Goal: Task Accomplishment & Management: Manage account settings

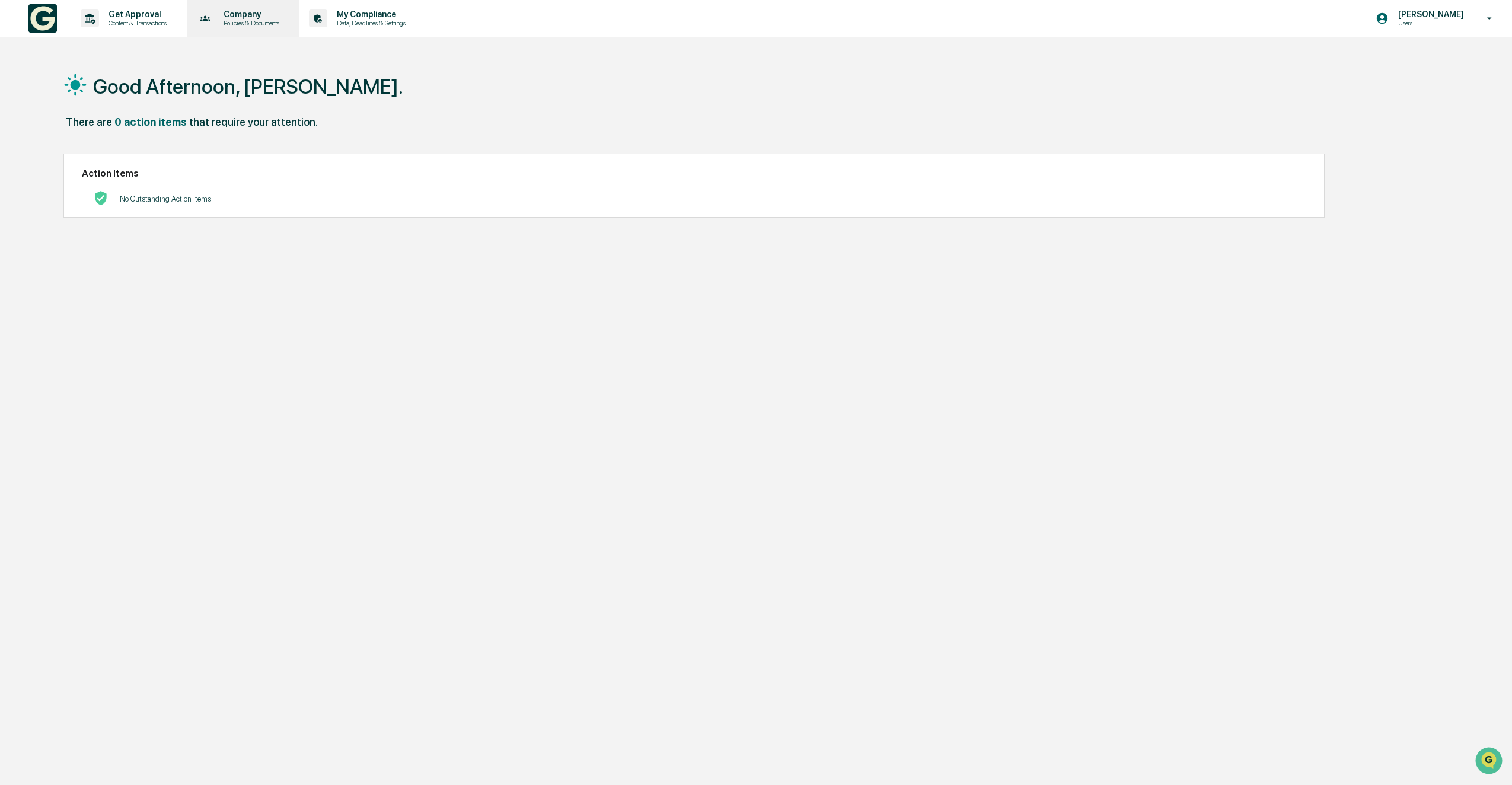
click at [262, 16] on p "Company" at bounding box center [249, 14] width 71 height 9
click at [249, 61] on li "Policy Document Library" at bounding box center [268, 60] width 154 height 22
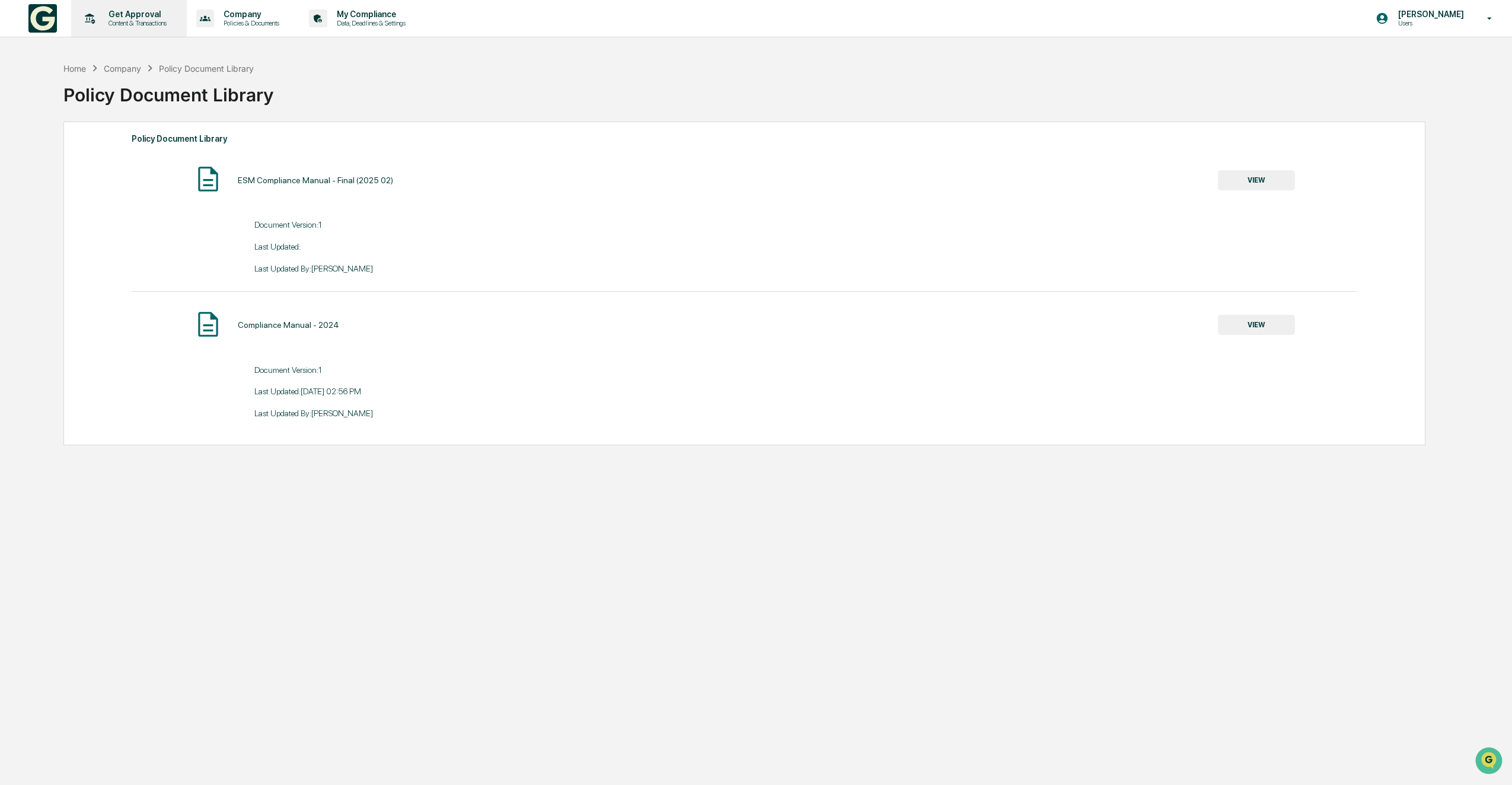
click at [119, 21] on p "Content & Transactions" at bounding box center [135, 23] width 74 height 9
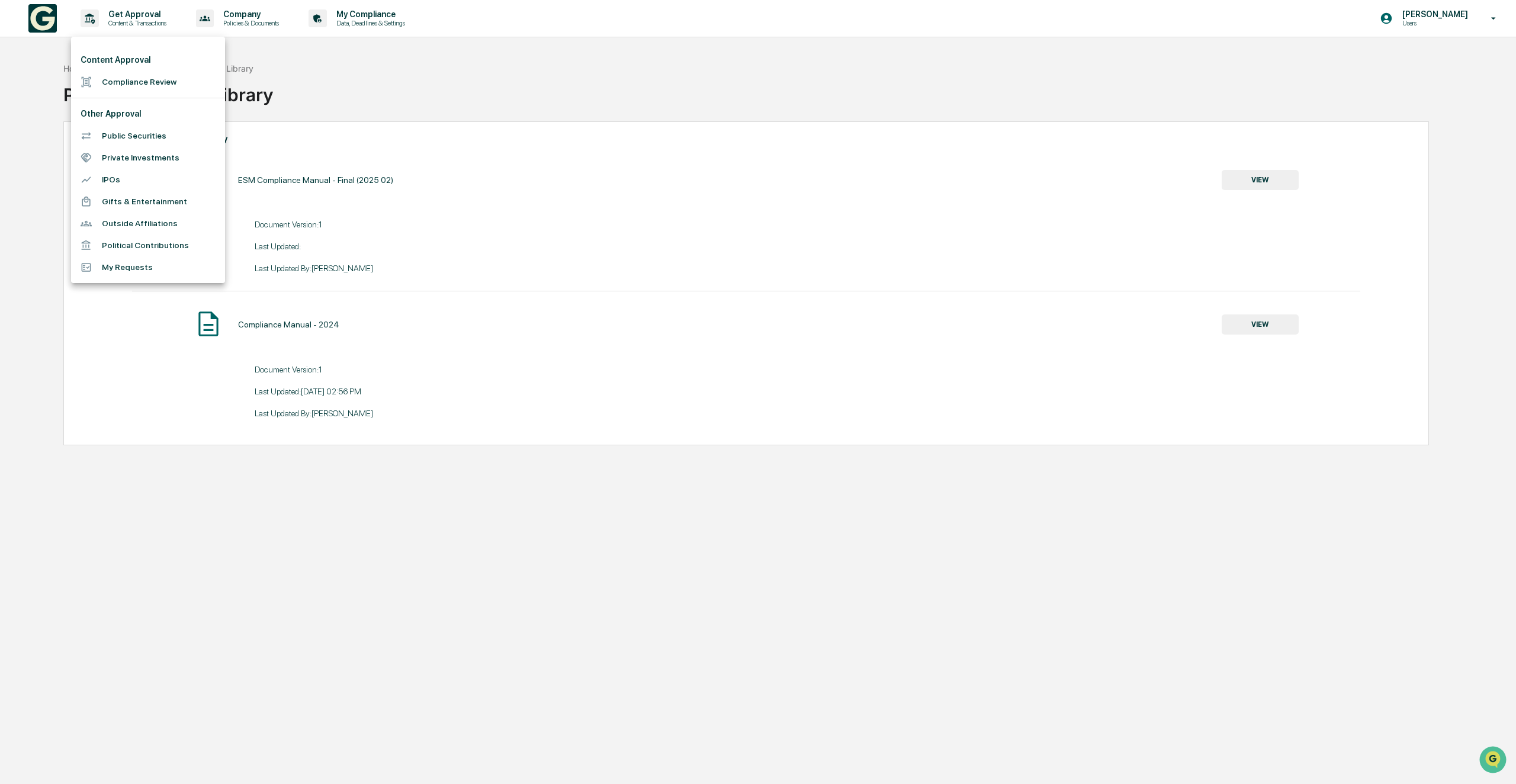
click at [299, 6] on div at bounding box center [758, 392] width 1516 height 784
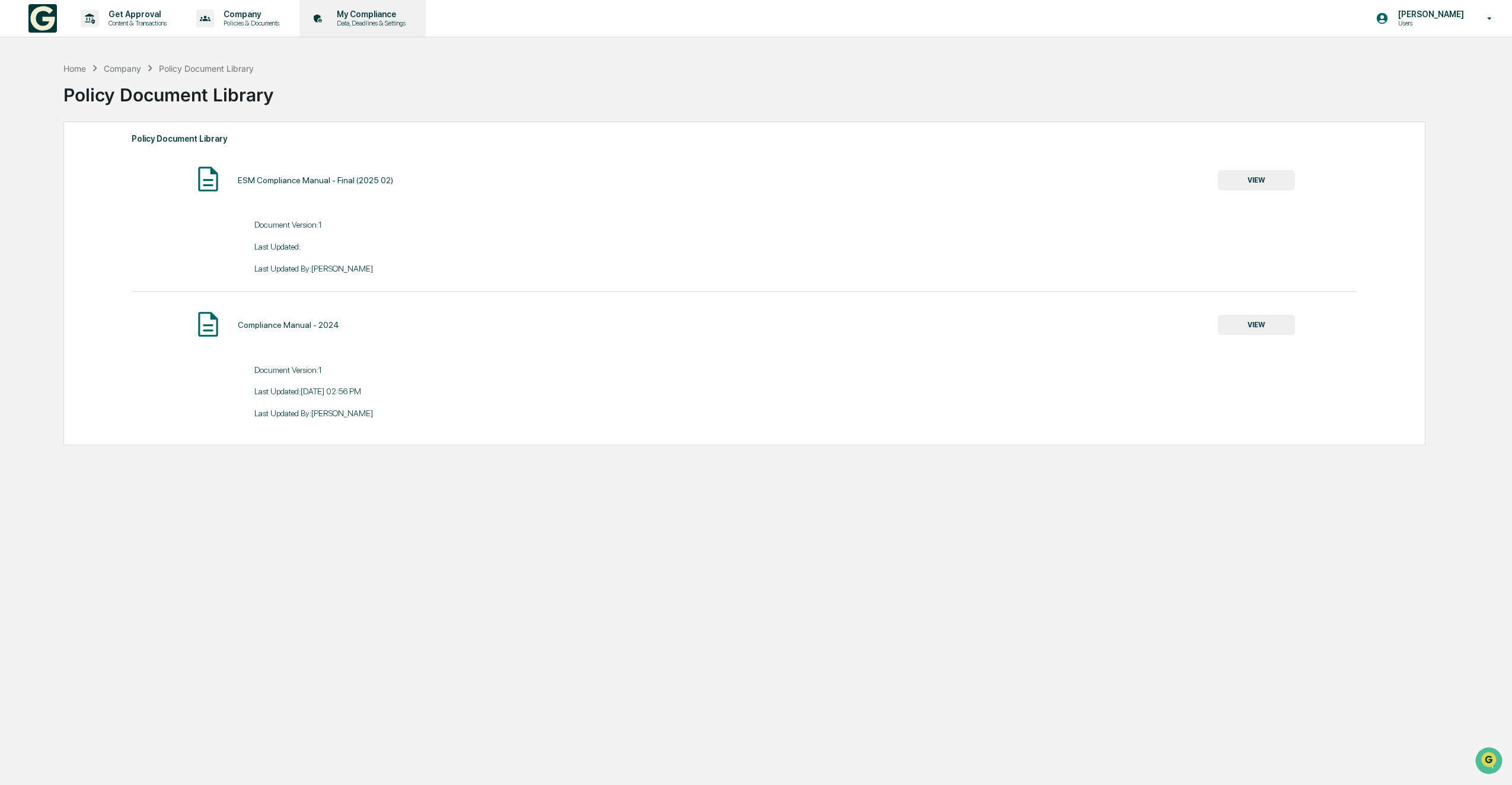
click at [363, 19] on p "Data, Deadlines & Settings" at bounding box center [369, 23] width 84 height 9
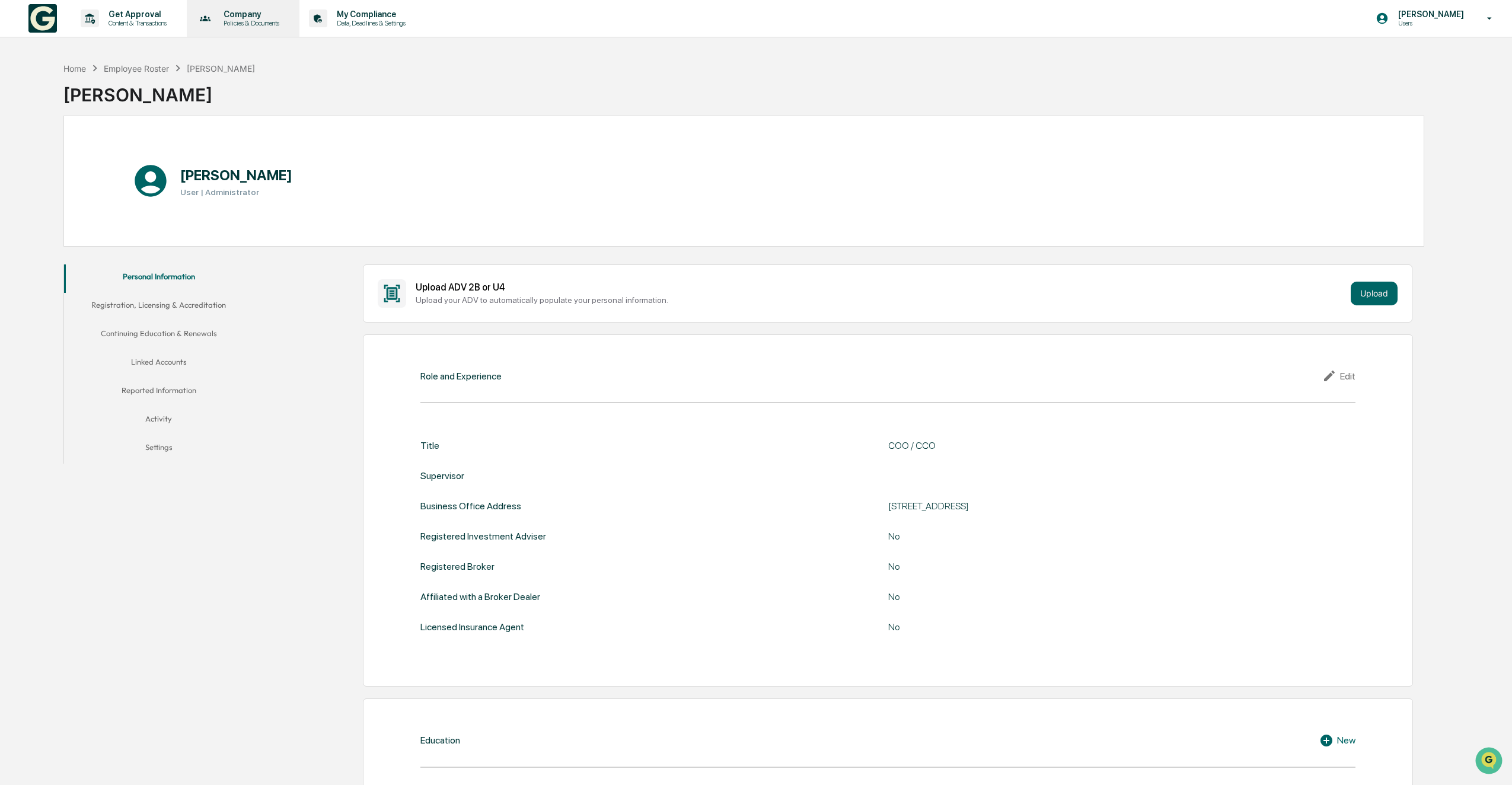
click at [253, 19] on p "Policies & Documents" at bounding box center [249, 23] width 71 height 9
click at [155, 3] on div at bounding box center [758, 392] width 1517 height 785
click at [1437, 24] on p "Users" at bounding box center [1429, 23] width 82 height 9
click at [965, 104] on div at bounding box center [758, 392] width 1517 height 785
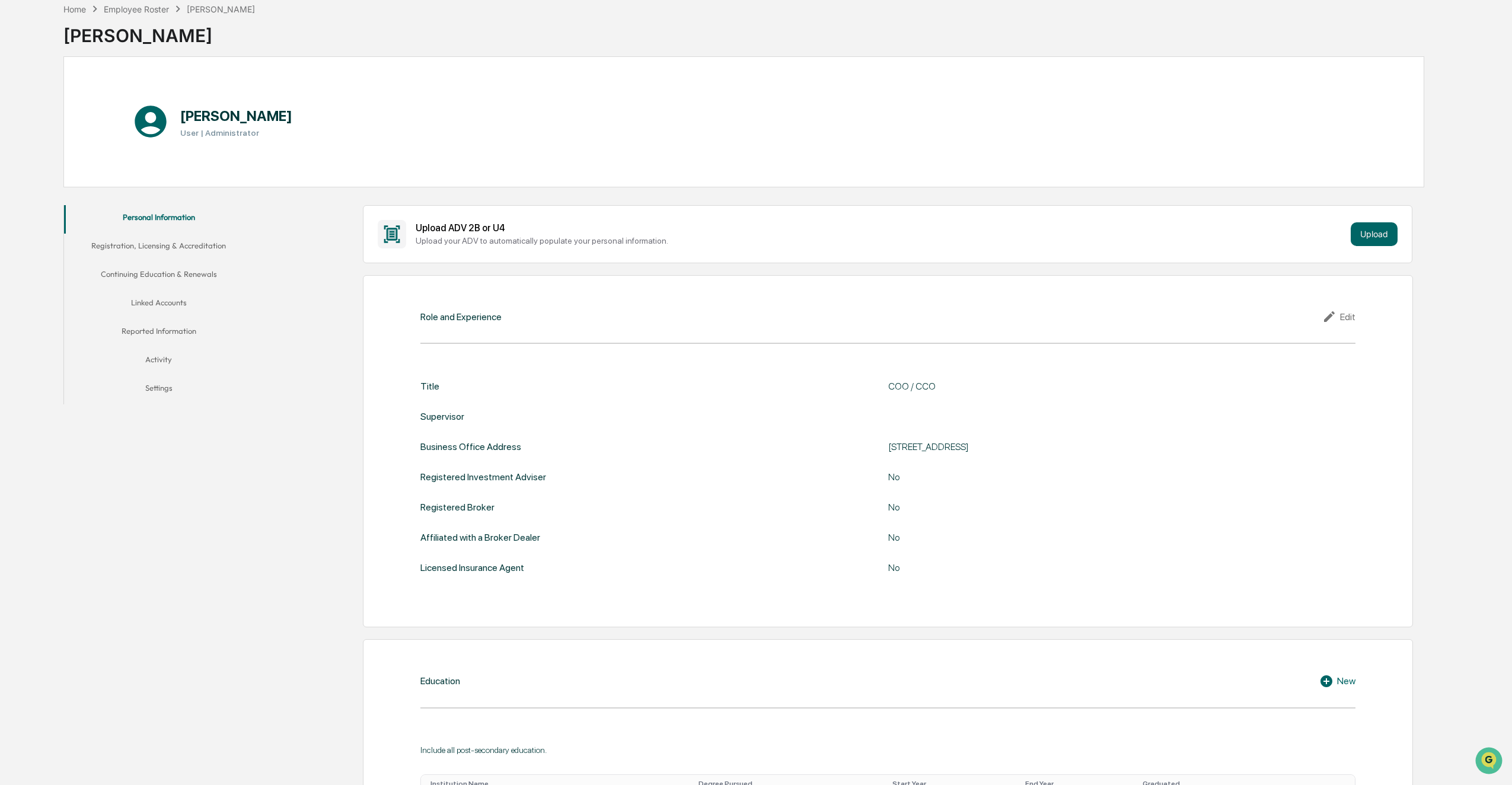
click at [173, 303] on button "Linked Accounts" at bounding box center [159, 305] width 190 height 29
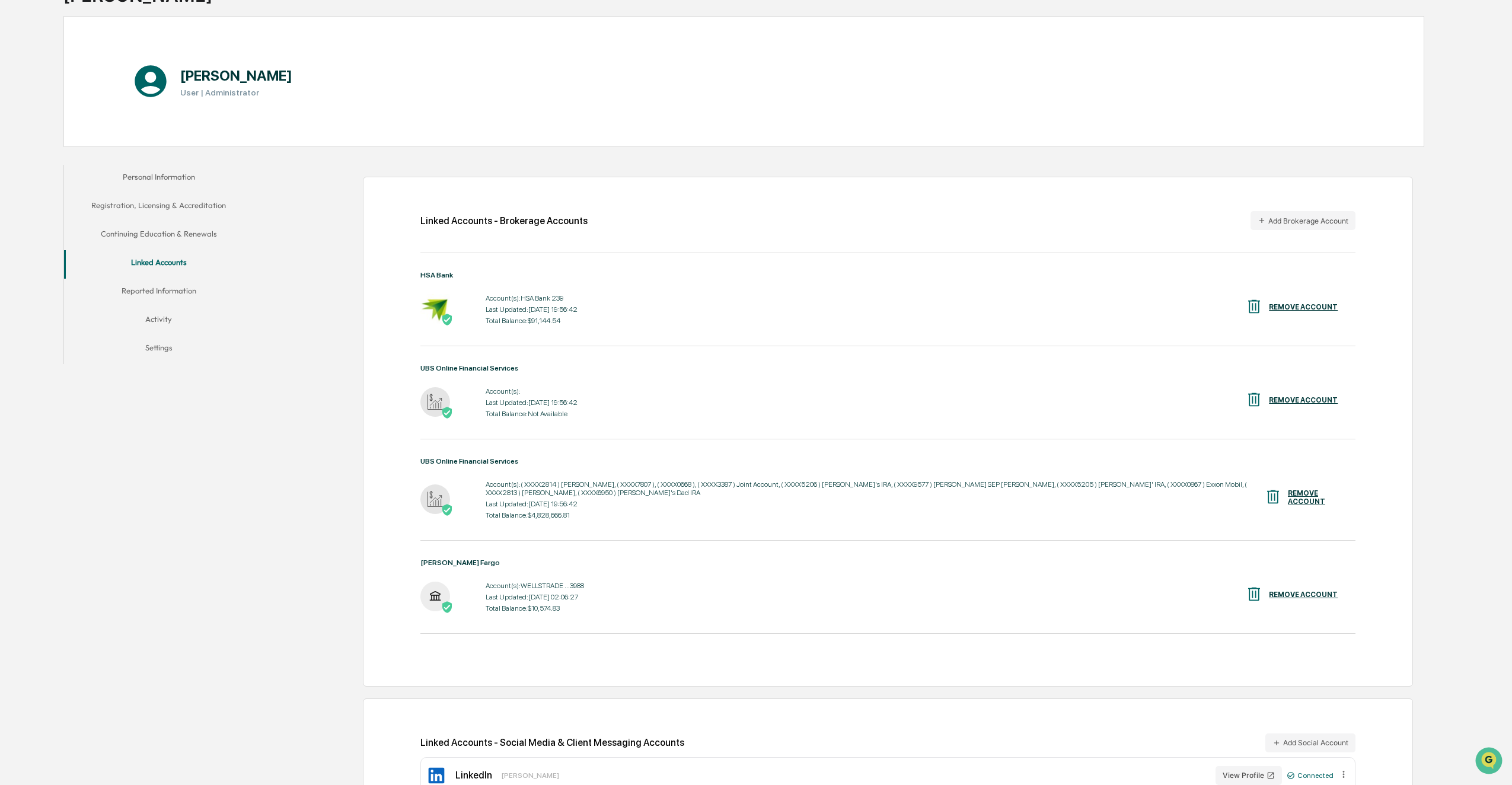
scroll to position [139, 0]
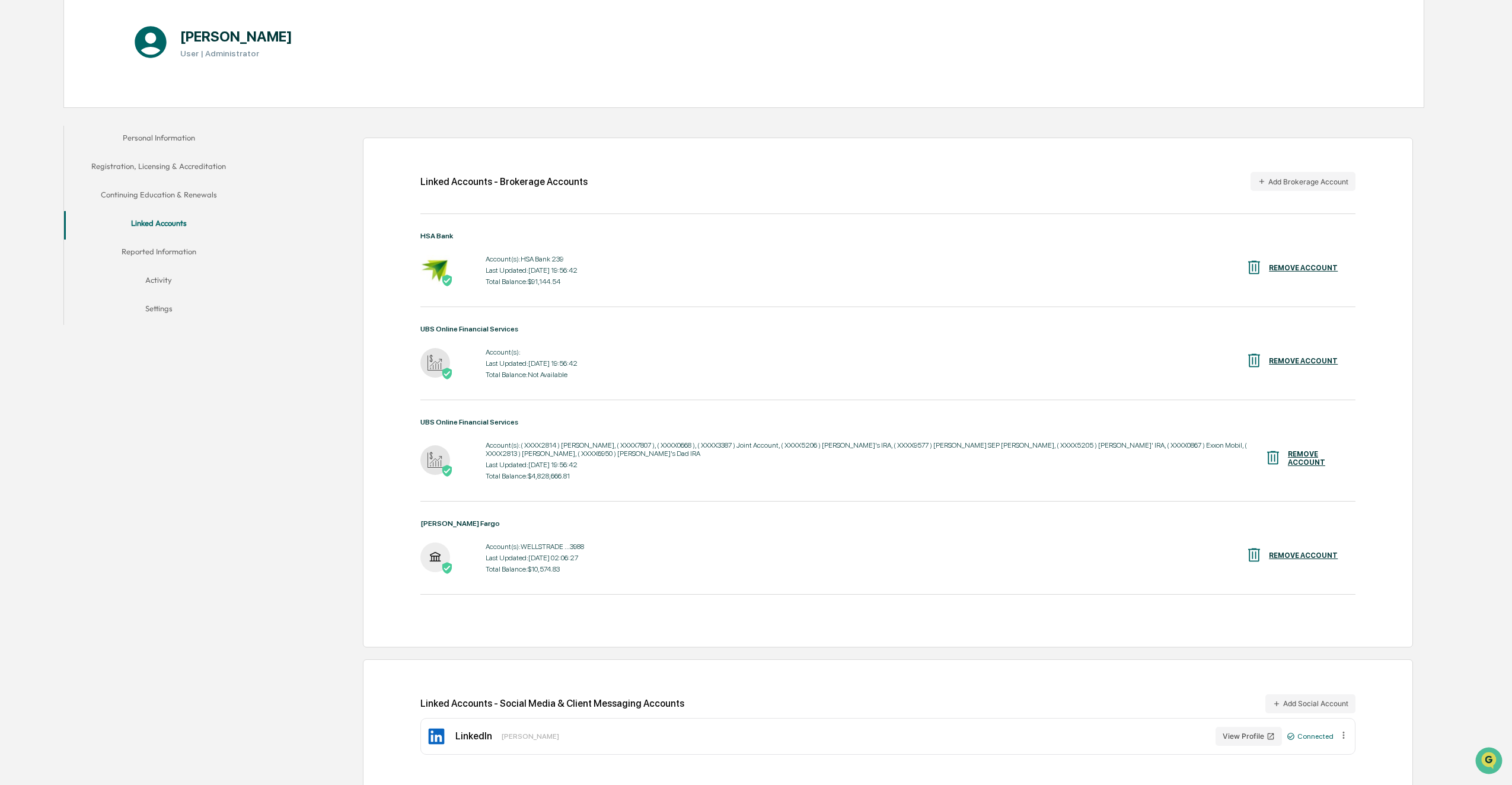
click at [609, 410] on div "HSA Bank Account(s): HSA Bank 239 Last Updated: [DATE] 19:56:42 Total Balance: …" at bounding box center [887, 422] width 935 height 381
click at [695, 472] on div "Total Balance: $4,828,666.81" at bounding box center [875, 476] width 779 height 9
click at [671, 539] on div "Account(s): WELLSTRADE ...3988 Last Updated: [DATE] 02:06:27 Total Balance: $10…" at bounding box center [887, 557] width 935 height 37
click at [301, 364] on div "Linked Accounts - Brokerage Accounts Add Brokerage Account HSA Bank Account(s):…" at bounding box center [841, 458] width 1165 height 676
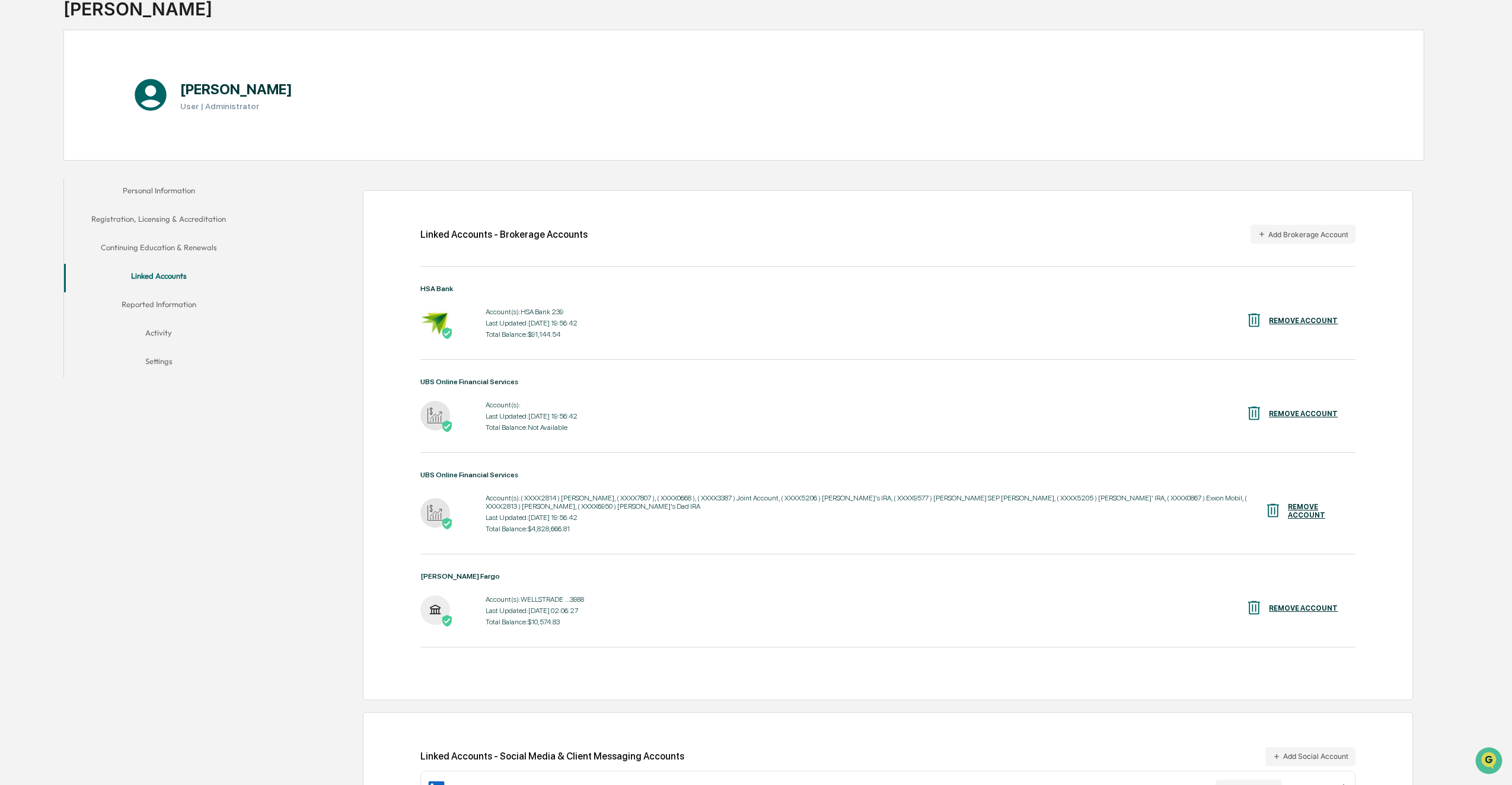
scroll to position [0, 0]
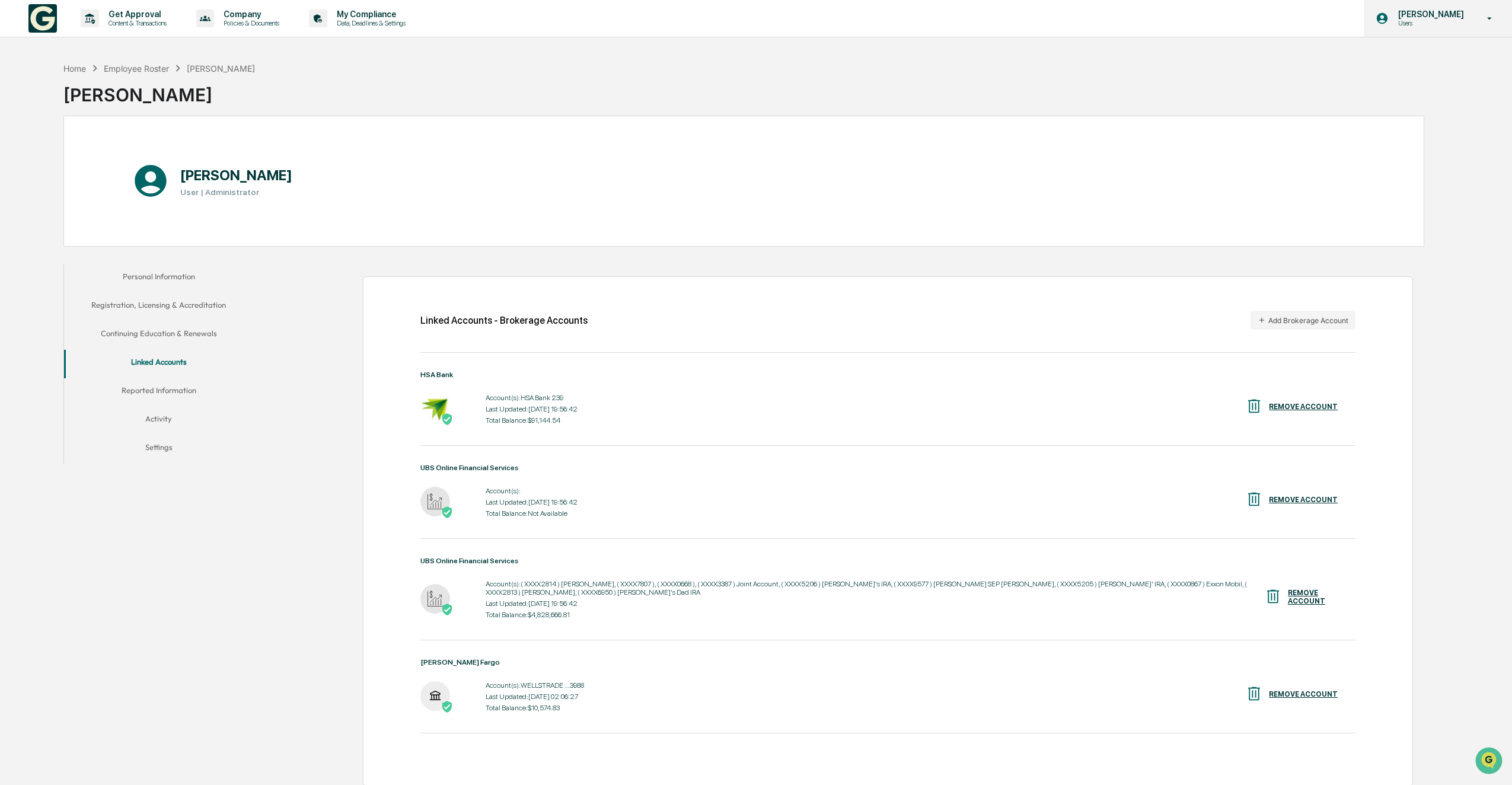
click at [1455, 29] on div "[PERSON_NAME] Users" at bounding box center [1437, 18] width 148 height 37
click at [1402, 67] on li "Switch to Admin view..." at bounding box center [1426, 60] width 166 height 22
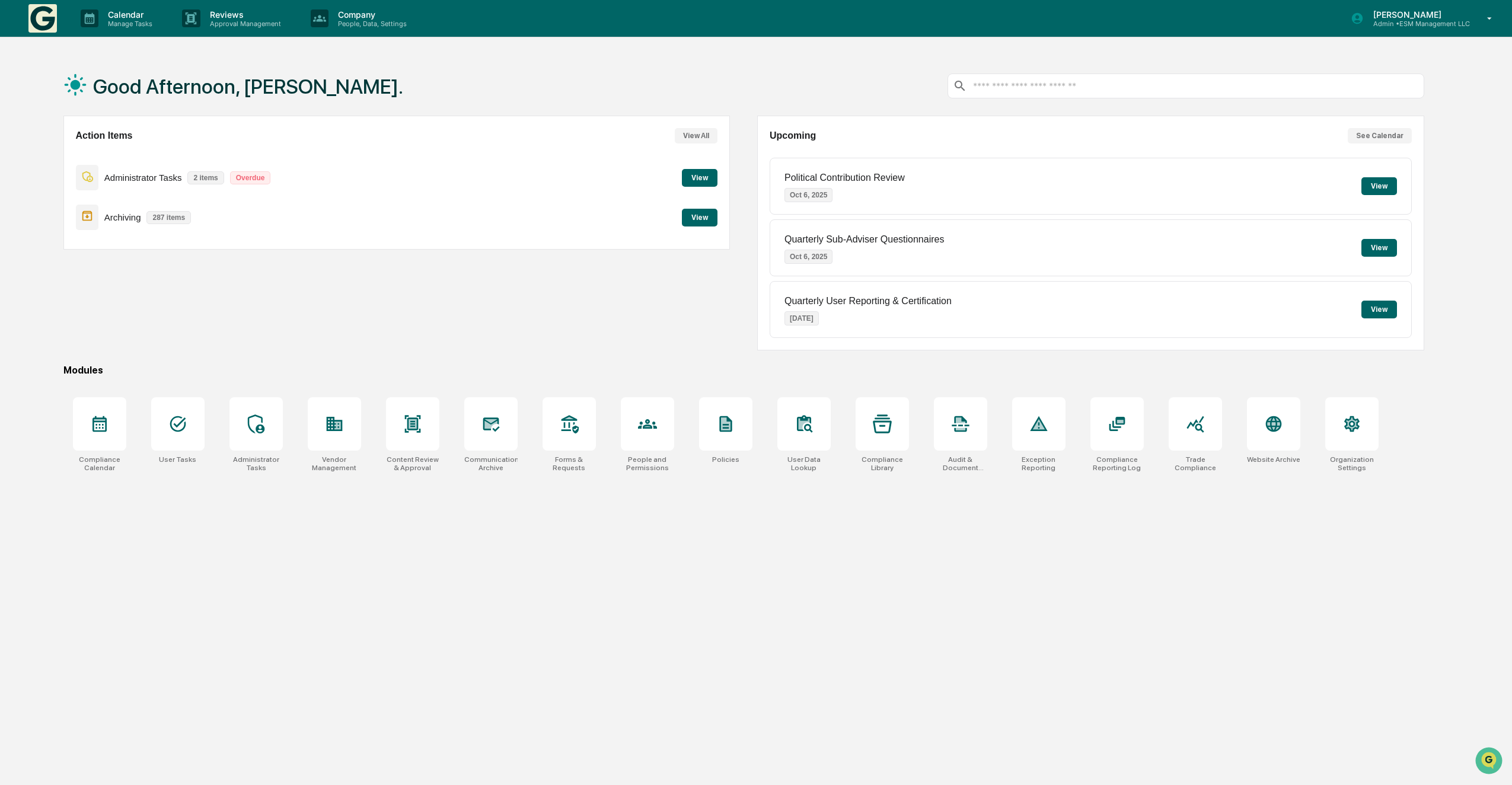
click at [692, 176] on button "View" at bounding box center [700, 177] width 36 height 18
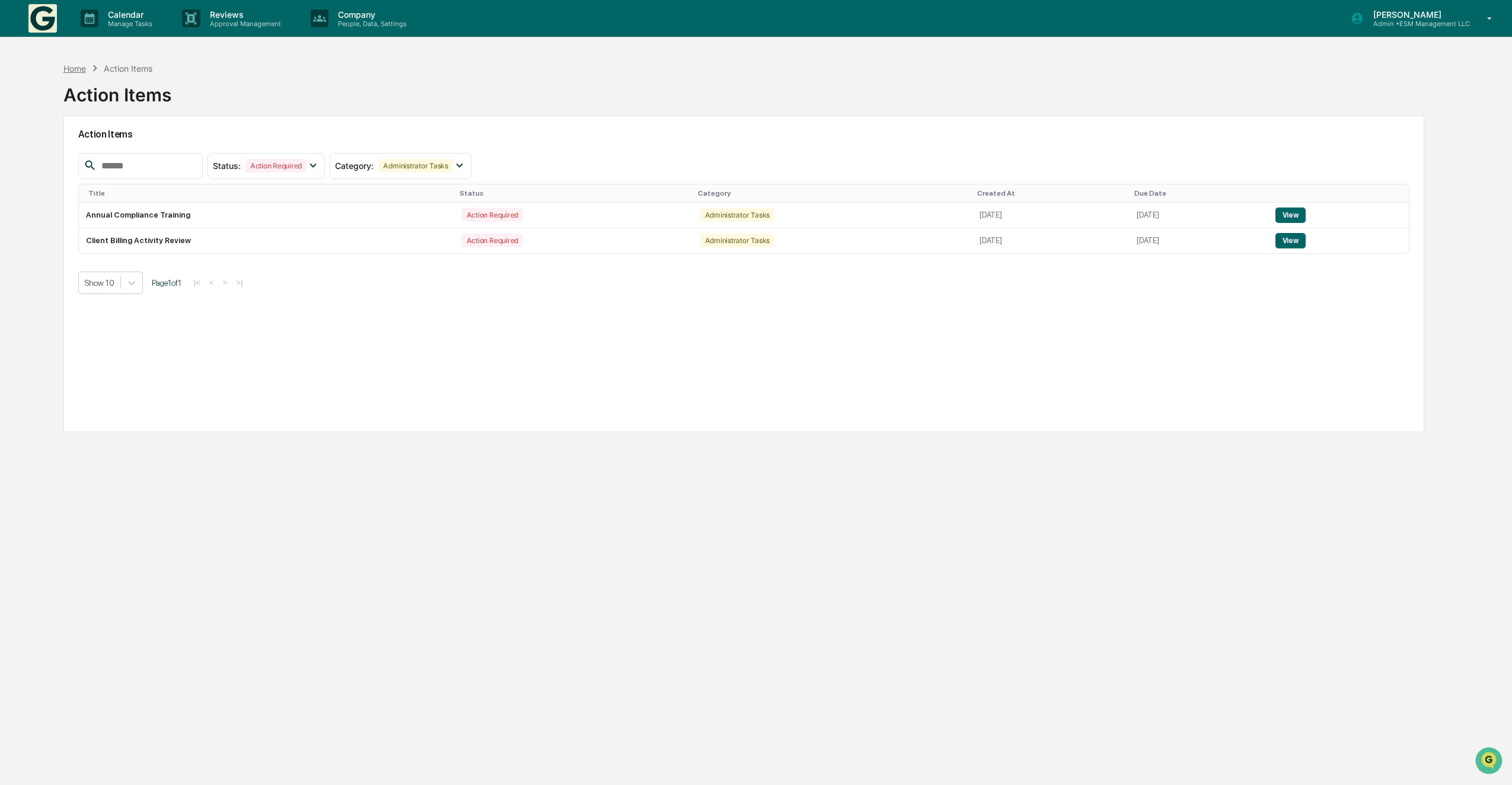
click at [79, 72] on div "Home" at bounding box center [75, 68] width 23 height 10
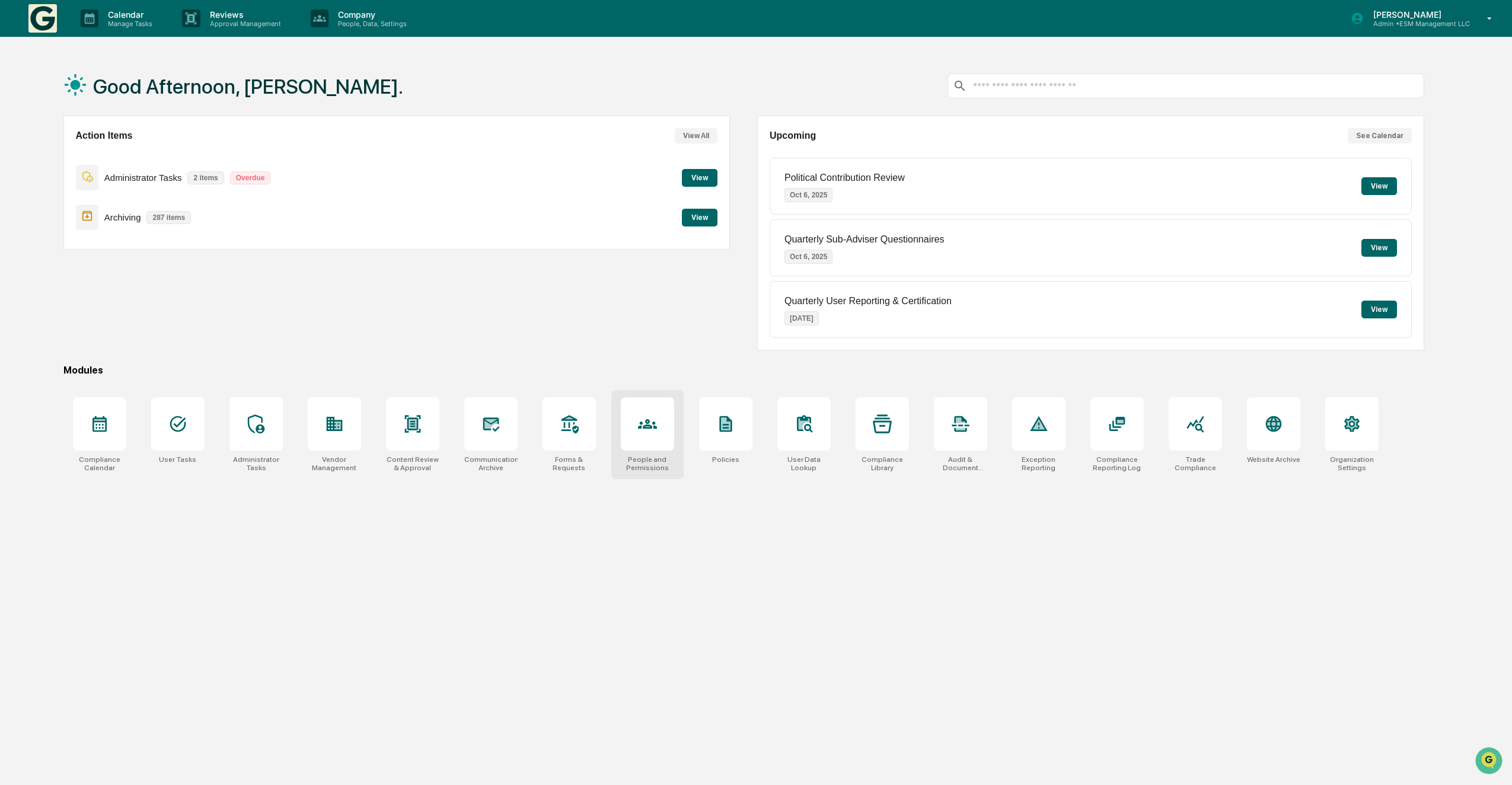
click at [654, 432] on div at bounding box center [647, 424] width 19 height 19
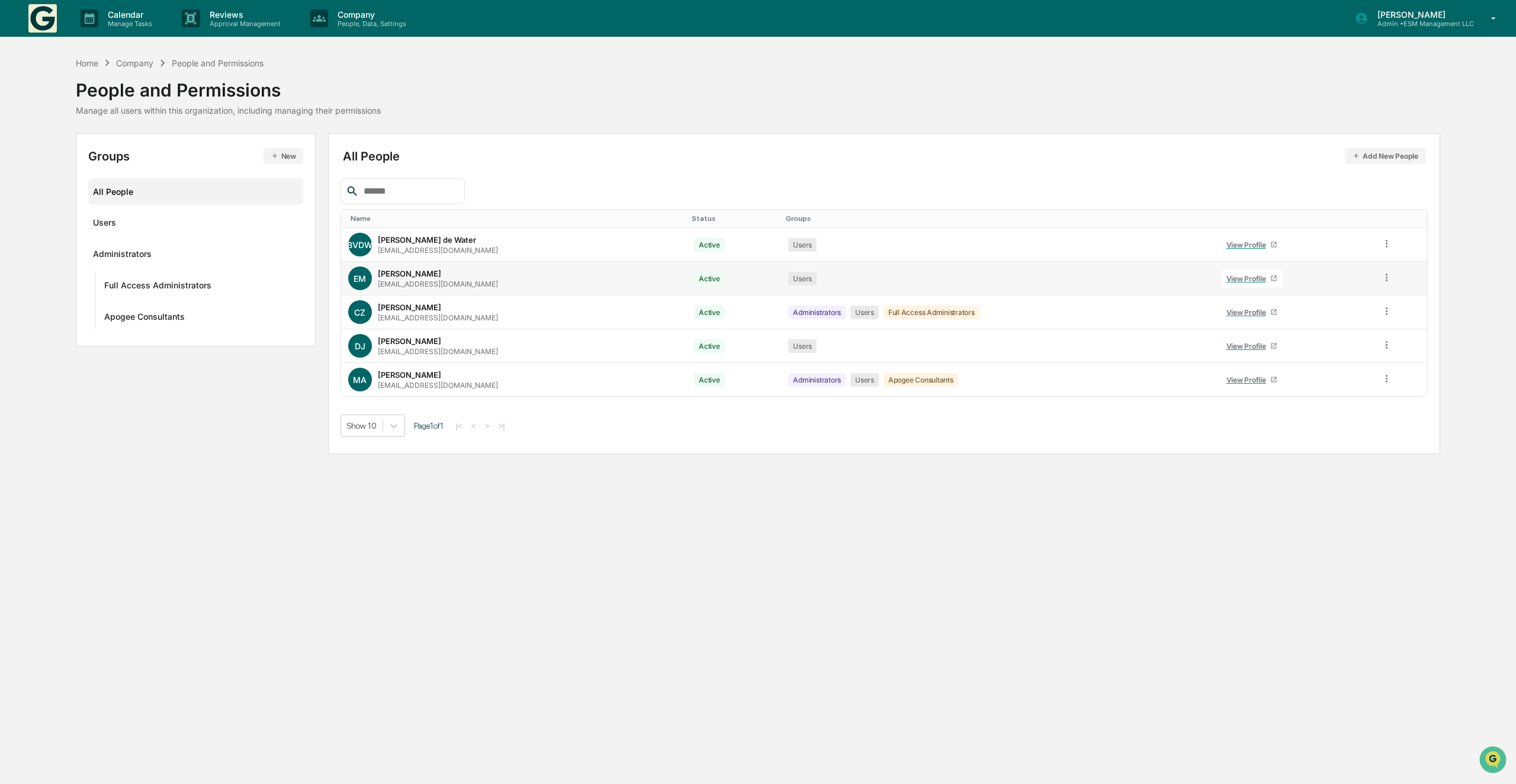
click at [1379, 279] on td at bounding box center [1400, 278] width 54 height 33
click at [1384, 278] on icon at bounding box center [1387, 277] width 11 height 11
click at [568, 246] on div "BVDW Bill Van de Water wvandewater@esminvestors.com" at bounding box center [515, 245] width 332 height 24
